Goal: Task Accomplishment & Management: Manage account settings

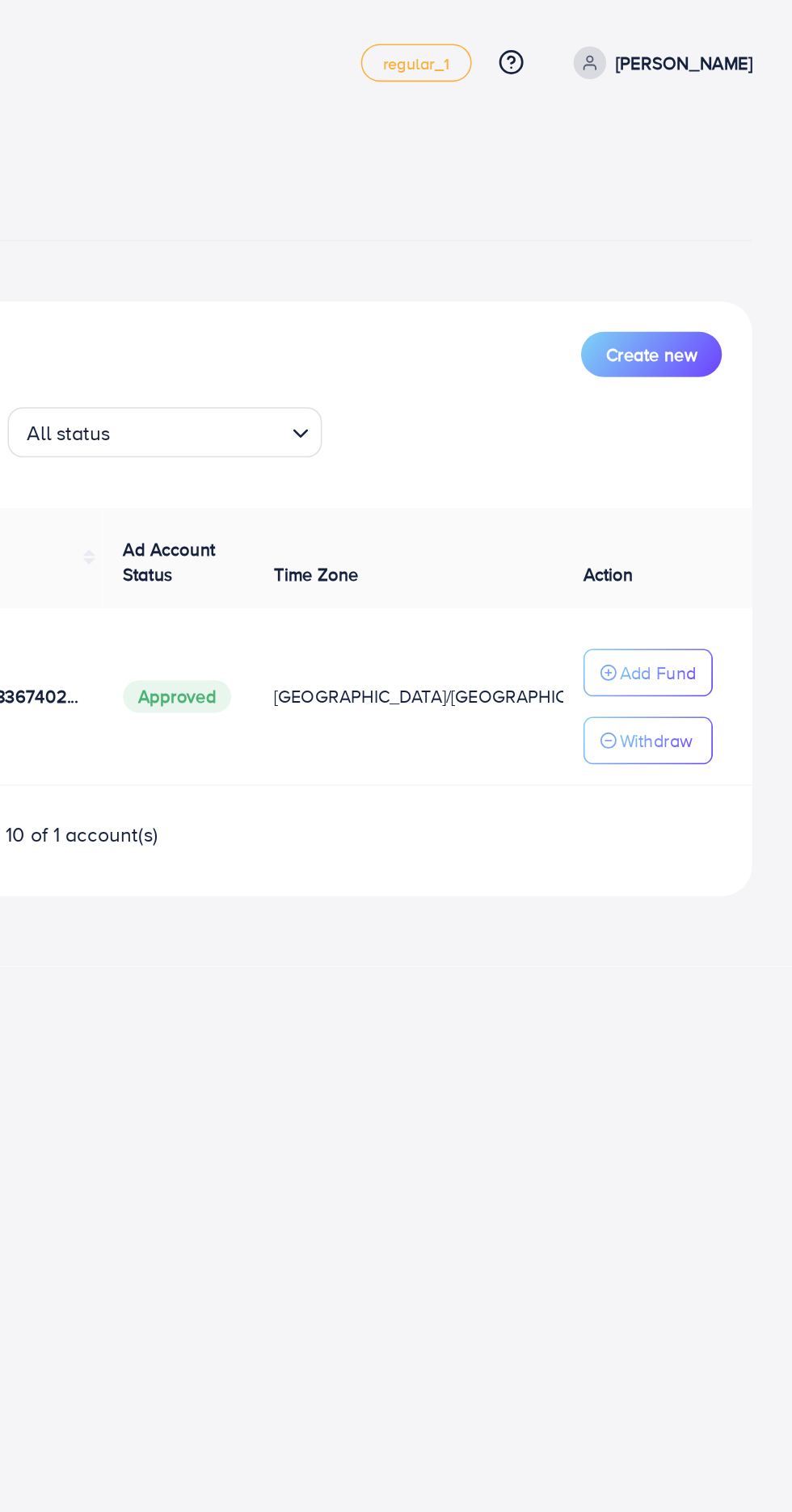
scroll to position [0, 235]
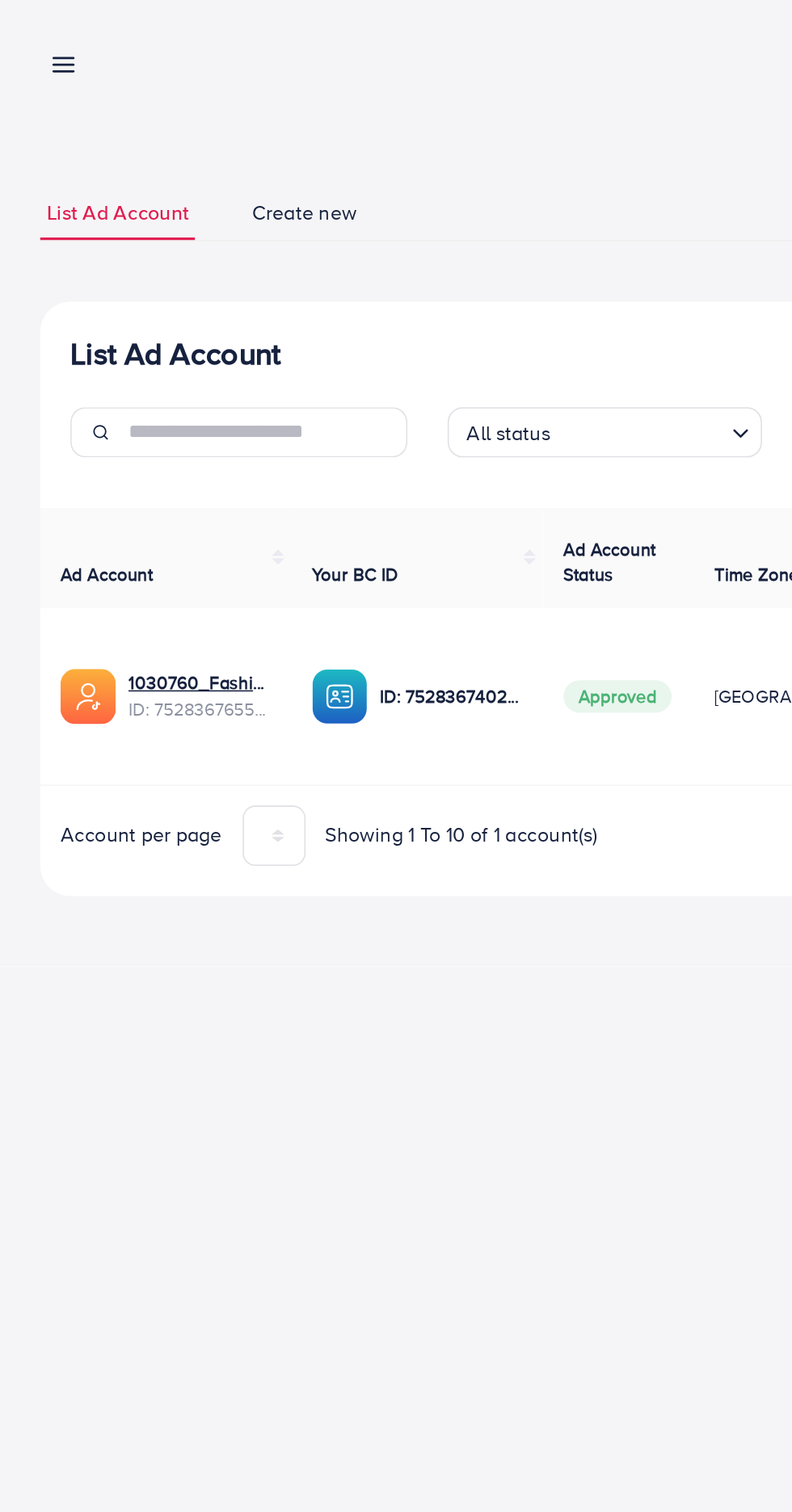
scroll to position [0, 232]
